Goal: Find specific fact: Find specific fact

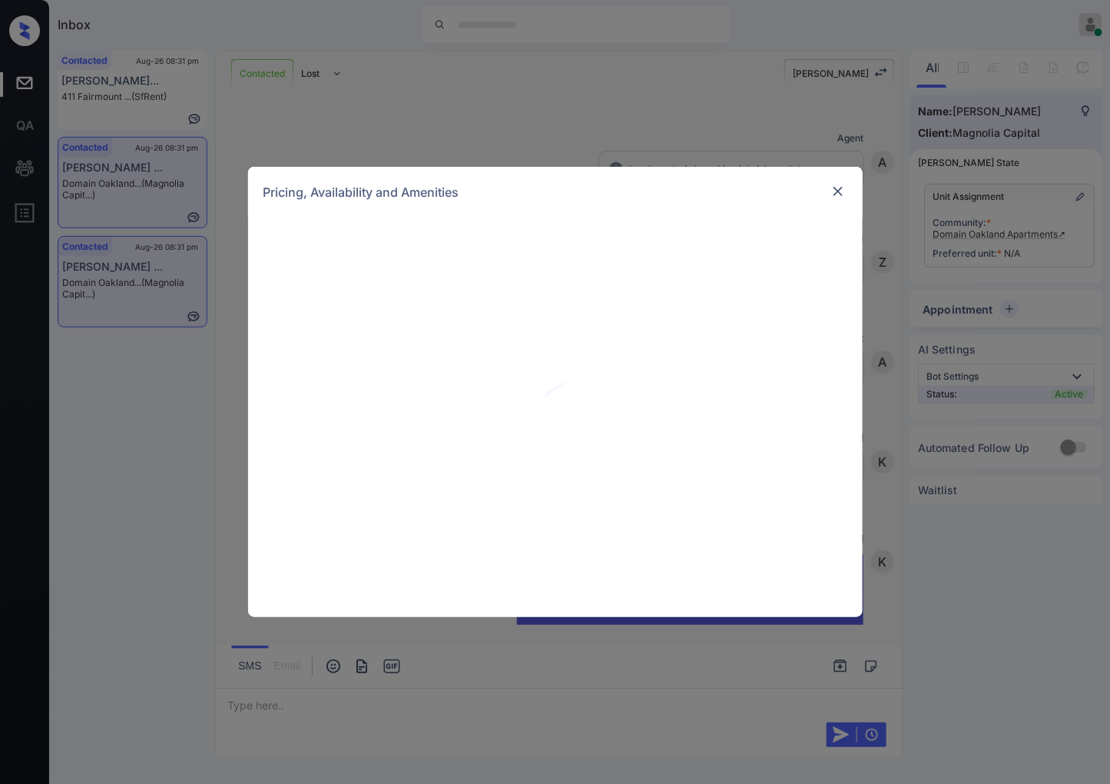
scroll to position [825, 0]
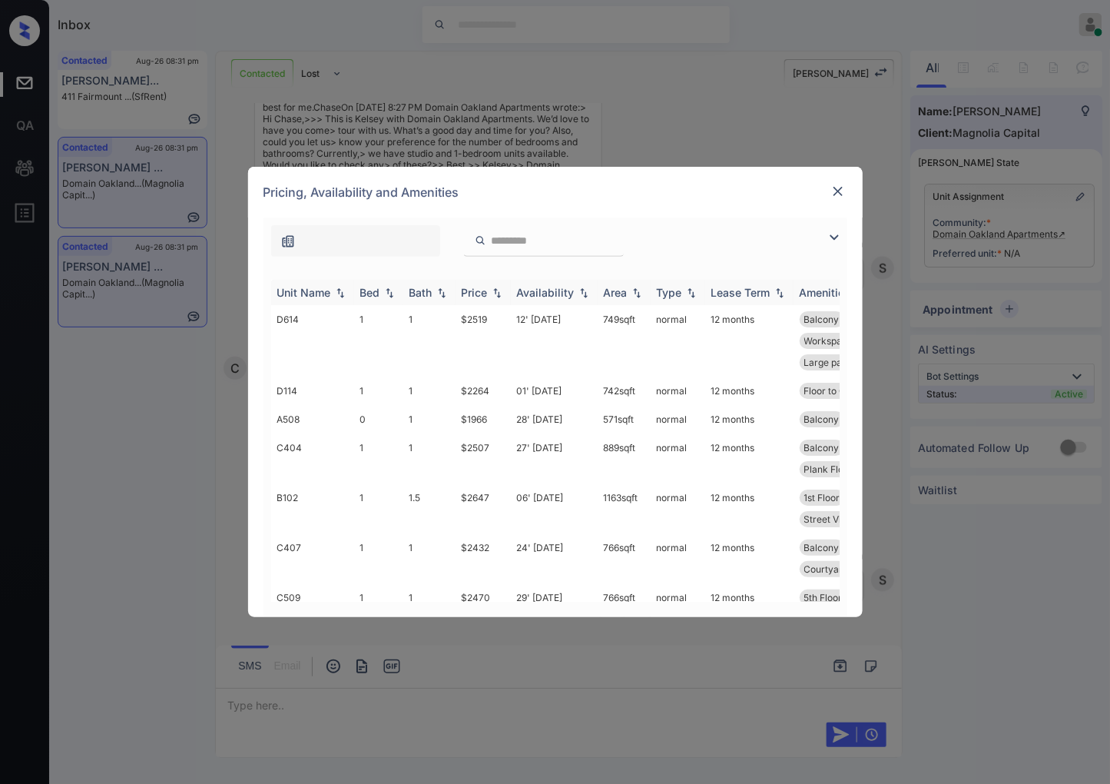
click at [497, 290] on img at bounding box center [496, 292] width 15 height 11
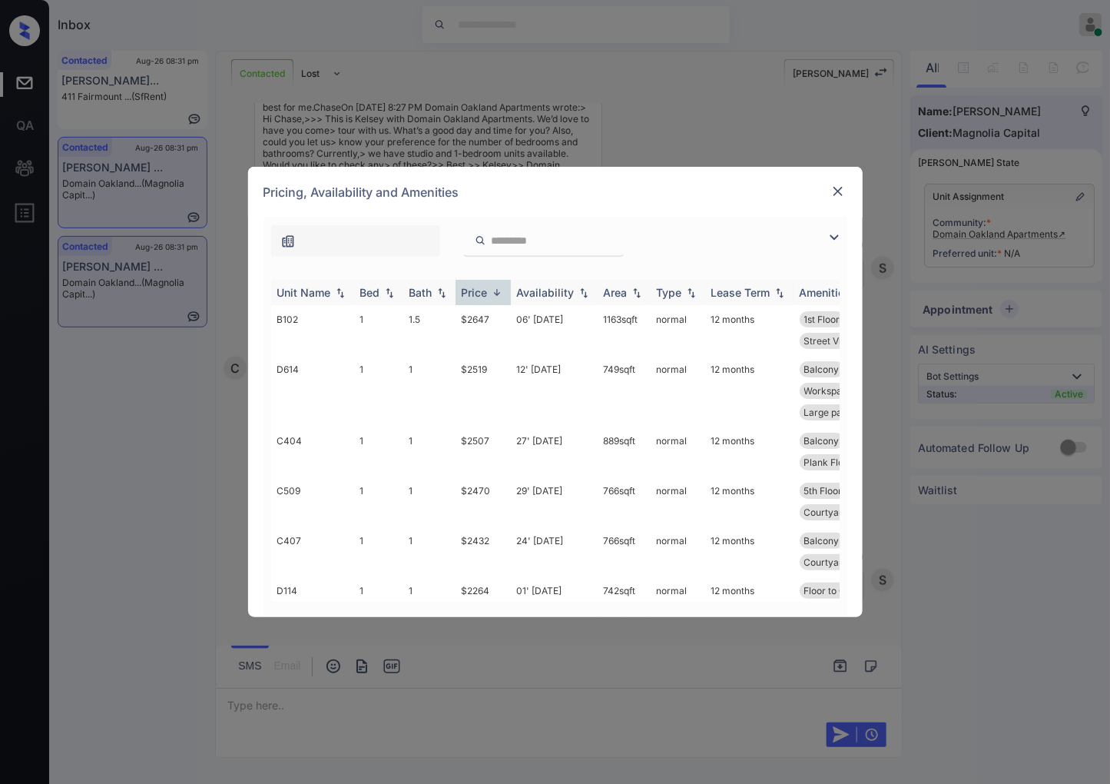
click at [497, 290] on img at bounding box center [496, 293] width 15 height 12
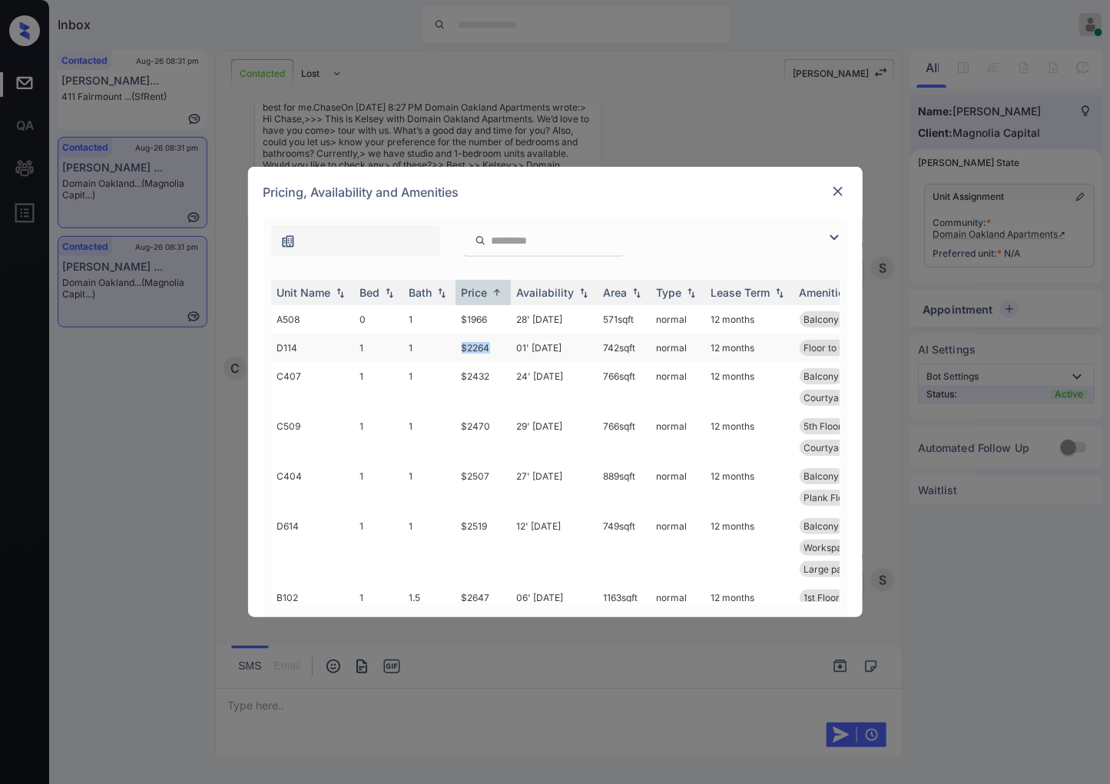
drag, startPoint x: 495, startPoint y: 343, endPoint x: 459, endPoint y: 343, distance: 36.1
click at [459, 343] on td "$2264" at bounding box center [483, 347] width 55 height 28
copy td "$2264"
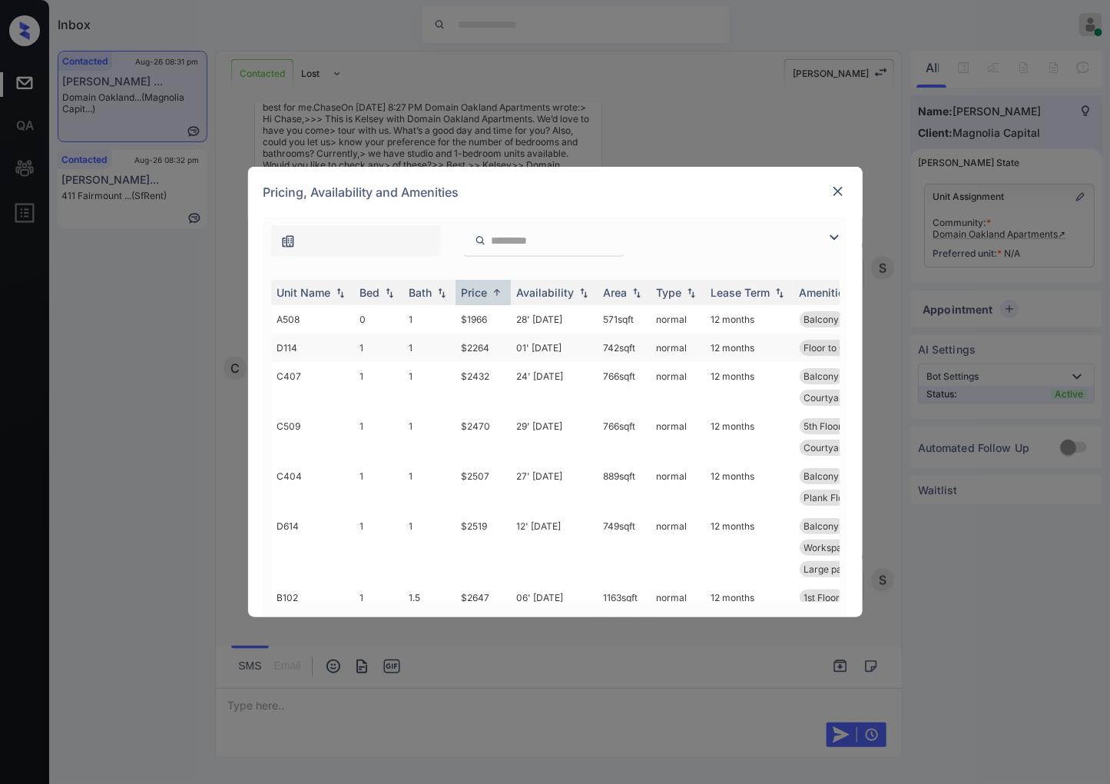
click at [543, 347] on td "01' Oct 25" at bounding box center [554, 347] width 87 height 28
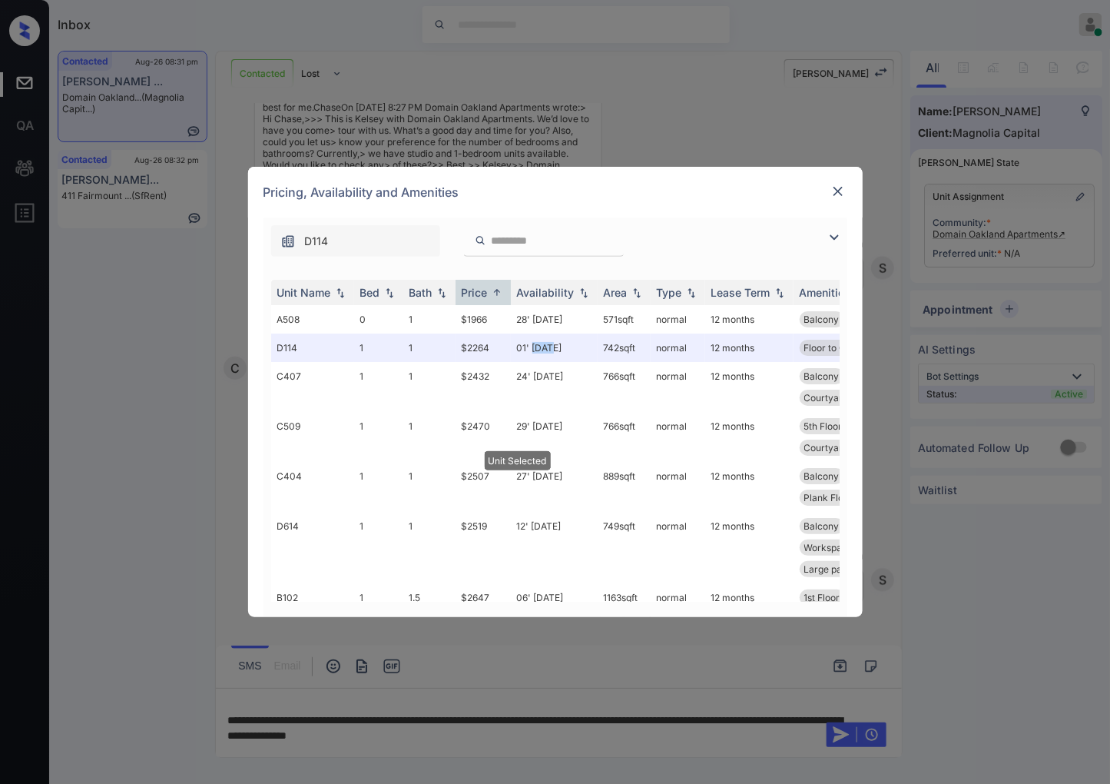
click at [835, 188] on img at bounding box center [837, 191] width 15 height 15
